Goal: Navigation & Orientation: Find specific page/section

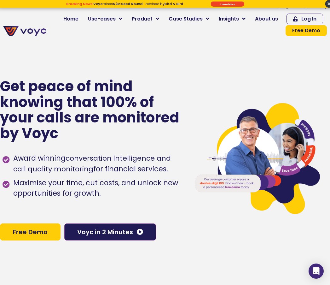
click at [275, 20] on span "About us" at bounding box center [266, 19] width 23 height 8
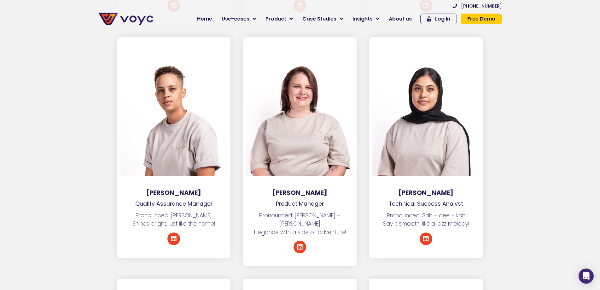
scroll to position [1420, 0]
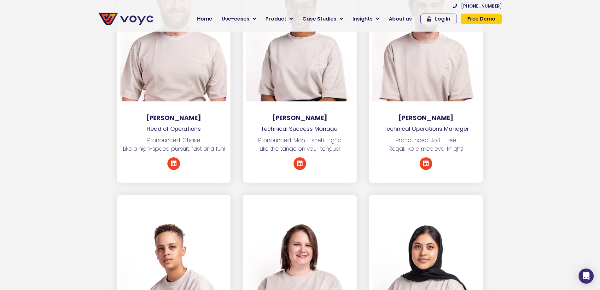
click at [330, 134] on section "[PERSON_NAME] Head of Operations Pronounced: [PERSON_NAME] Like a high-speed pu…" at bounding box center [300, 78] width 600 height 233
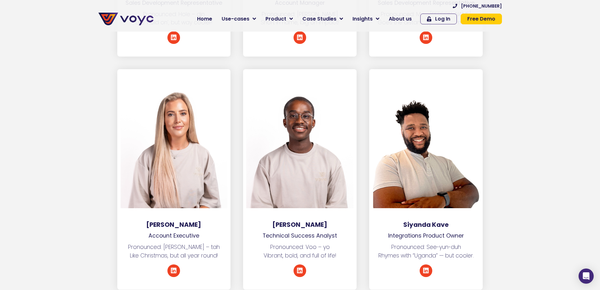
scroll to position [2556, 0]
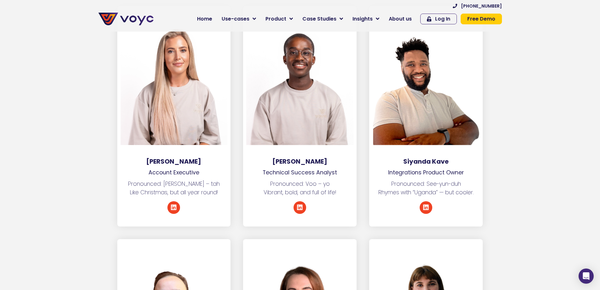
click at [330, 196] on div "Siyanda Kave Integrations Product Owner Pronounced: See-yun-duh Rhymes with “Ug…" at bounding box center [426, 116] width 126 height 220
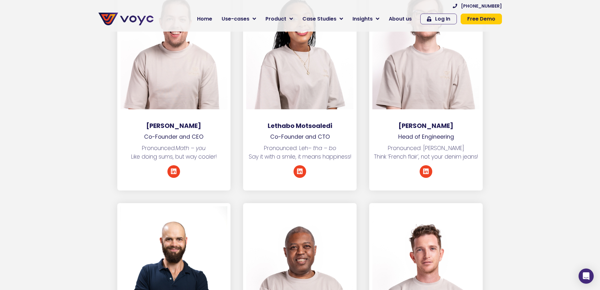
scroll to position [757, 0]
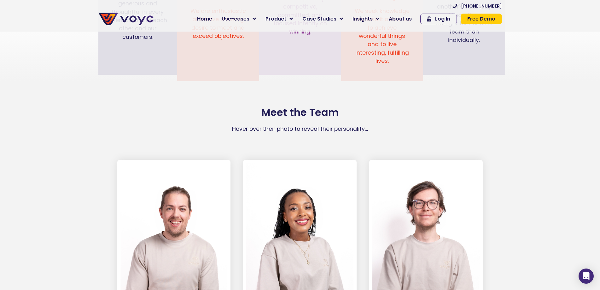
click at [294, 230] on div at bounding box center [299, 231] width 107 height 136
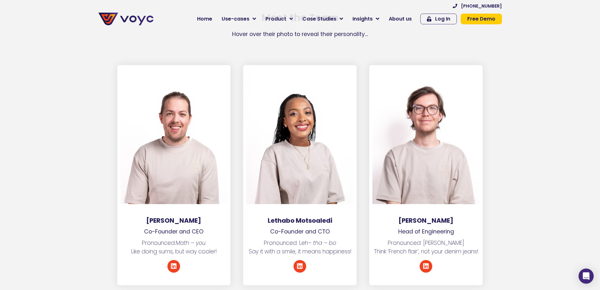
click at [319, 161] on div at bounding box center [299, 136] width 107 height 136
click at [297, 152] on div at bounding box center [299, 136] width 107 height 136
click at [301, 138] on div at bounding box center [299, 136] width 107 height 136
click at [175, 102] on div at bounding box center [174, 136] width 107 height 136
click at [330, 111] on div at bounding box center [426, 136] width 107 height 136
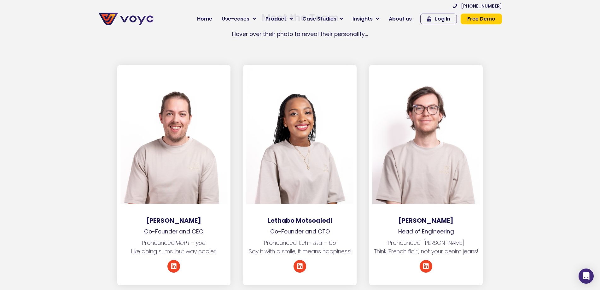
scroll to position [978, 0]
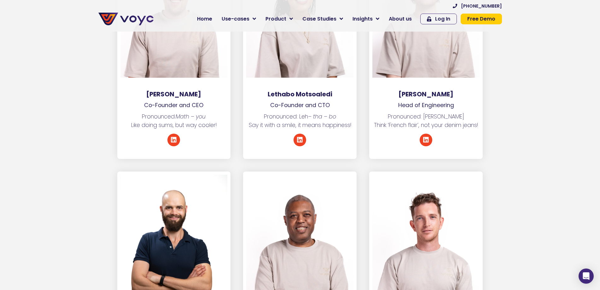
click at [330, 229] on div at bounding box center [426, 242] width 107 height 136
click at [330, 133] on link "Linkedin" at bounding box center [426, 139] width 13 height 13
click at [151, 36] on div at bounding box center [174, 10] width 107 height 136
click at [168, 203] on div at bounding box center [174, 242] width 107 height 136
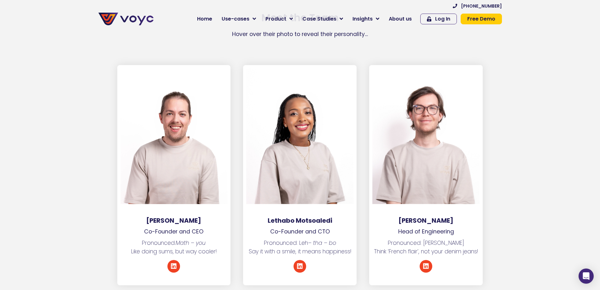
scroll to position [915, 0]
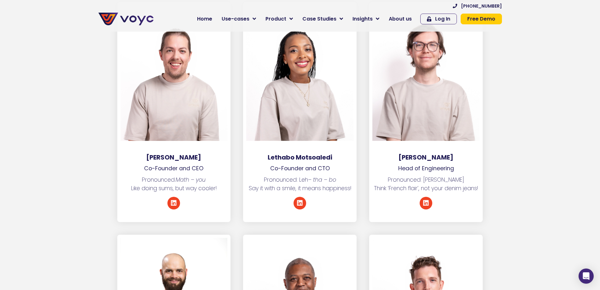
click at [304, 84] on div at bounding box center [299, 73] width 107 height 136
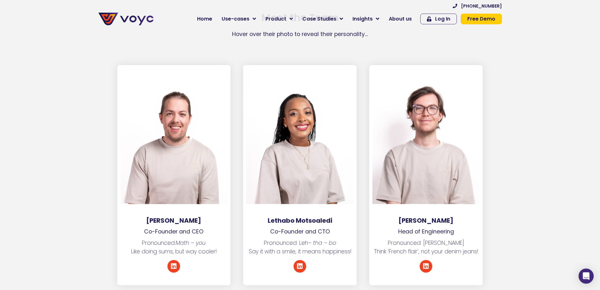
scroll to position [884, 0]
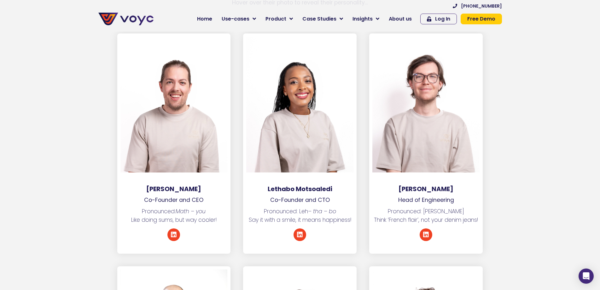
click at [330, 231] on icon at bounding box center [426, 234] width 6 height 6
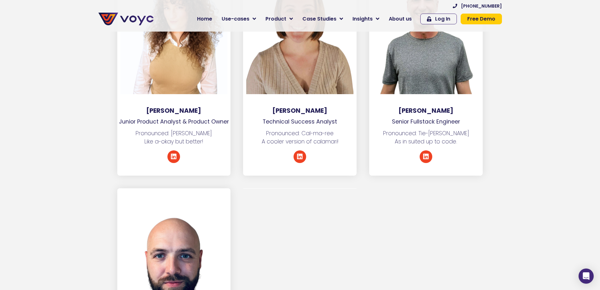
scroll to position [3219, 0]
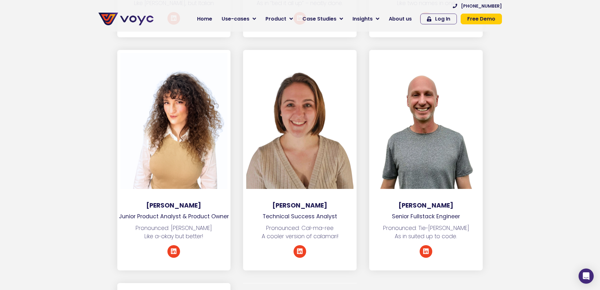
click at [252, 245] on div "Linkedin" at bounding box center [300, 257] width 114 height 25
